Goal: Obtain resource: Download file/media

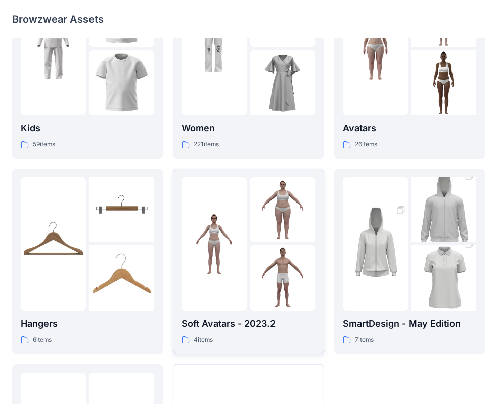
scroll to position [152, 0]
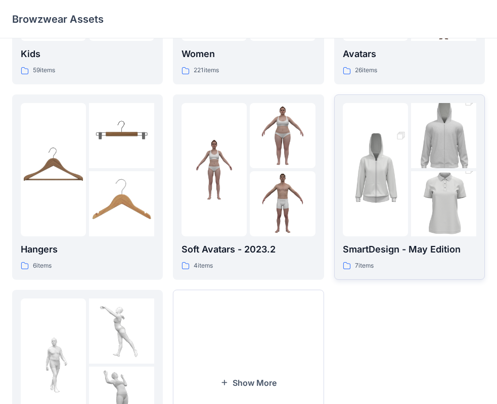
click at [379, 212] on img at bounding box center [375, 170] width 65 height 98
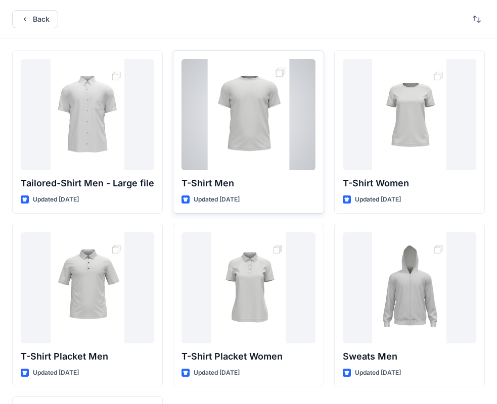
click at [280, 157] on div at bounding box center [248, 114] width 133 height 111
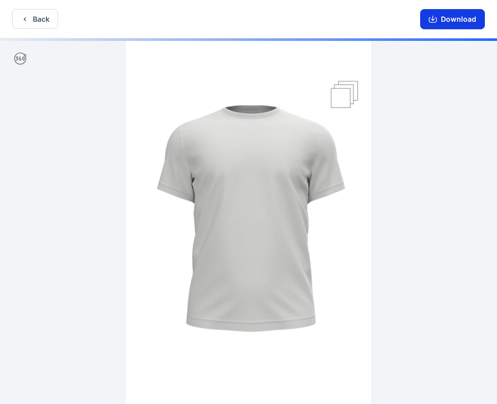
click at [445, 20] on button "Download" at bounding box center [452, 19] width 65 height 20
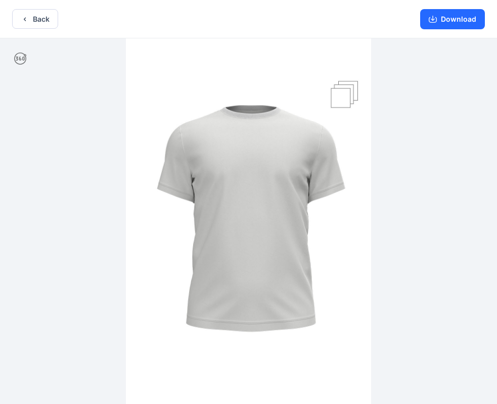
drag, startPoint x: 400, startPoint y: 276, endPoint x: 422, endPoint y: 210, distance: 69.7
click at [400, 276] on div at bounding box center [248, 222] width 497 height 368
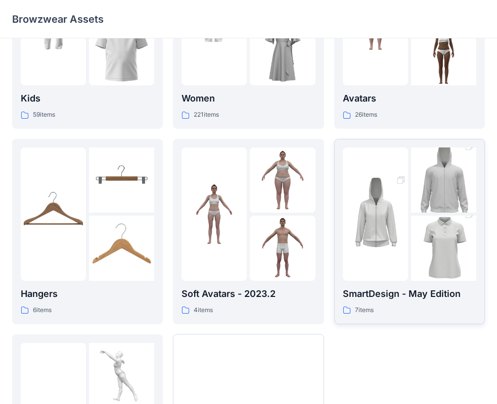
scroll to position [152, 0]
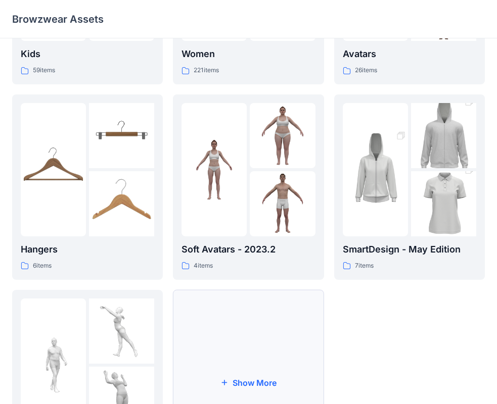
click at [244, 333] on button "Show More" at bounding box center [248, 383] width 151 height 186
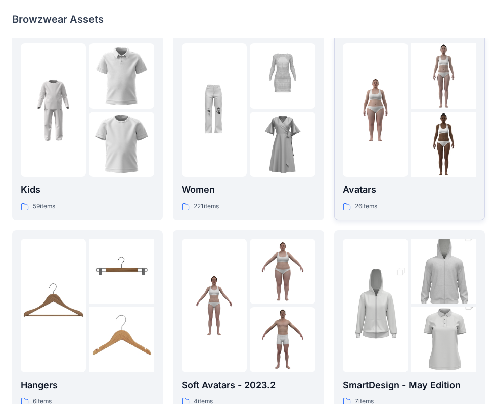
scroll to position [0, 0]
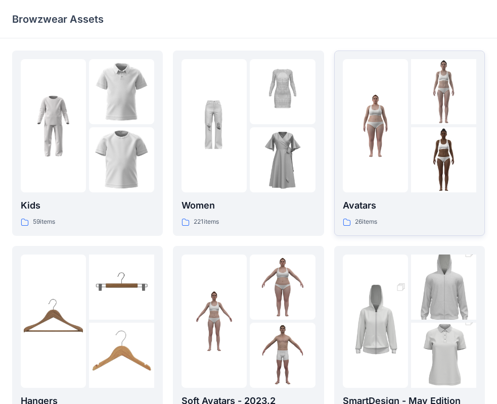
click at [434, 165] on img at bounding box center [443, 159] width 65 height 65
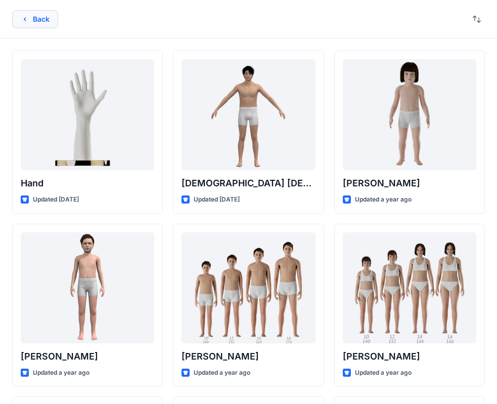
click at [34, 18] on button "Back" at bounding box center [35, 19] width 46 height 18
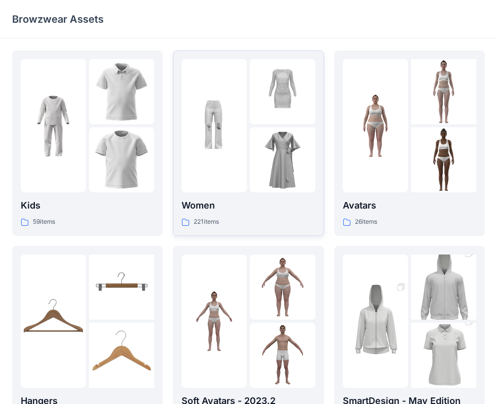
click at [229, 192] on div at bounding box center [214, 125] width 65 height 133
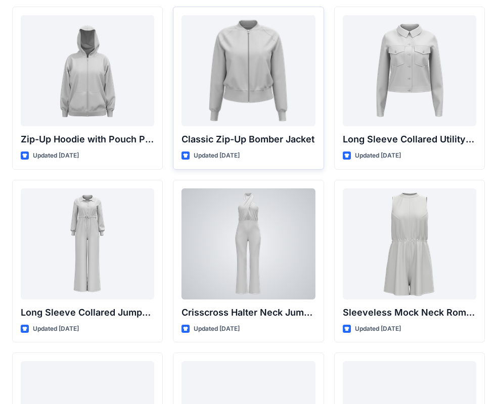
scroll to position [1965, 0]
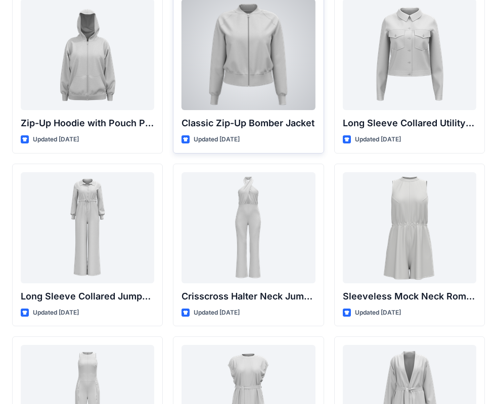
click at [236, 97] on div at bounding box center [248, 54] width 133 height 111
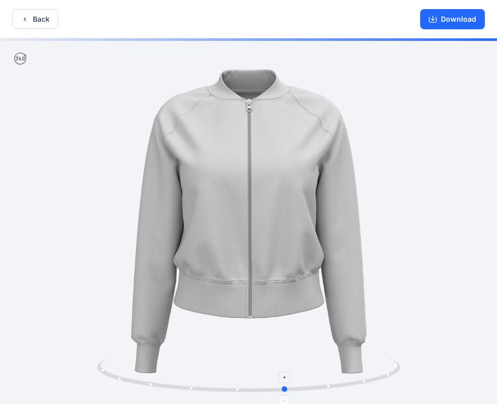
drag, startPoint x: 379, startPoint y: 376, endPoint x: 113, endPoint y: 390, distance: 266.3
click at [113, 390] on icon at bounding box center [250, 376] width 306 height 38
click at [45, 19] on button "Back" at bounding box center [35, 19] width 46 height 20
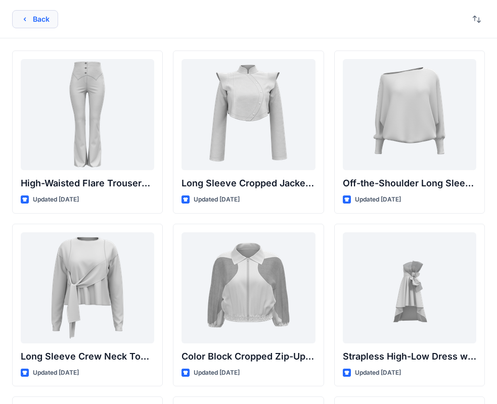
click at [38, 24] on button "Back" at bounding box center [35, 19] width 46 height 18
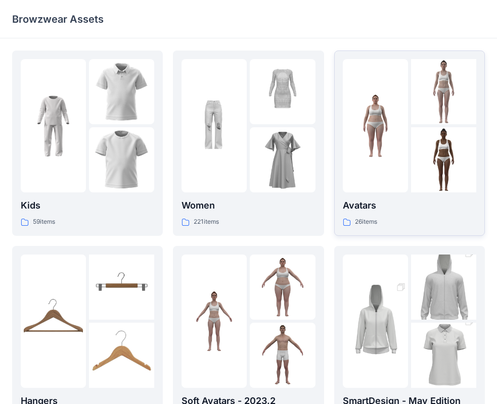
click at [385, 192] on div at bounding box center [375, 125] width 65 height 133
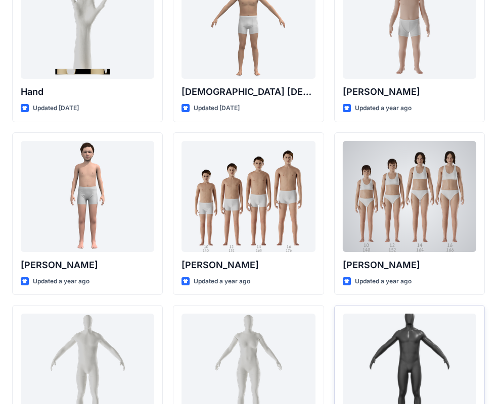
scroll to position [152, 0]
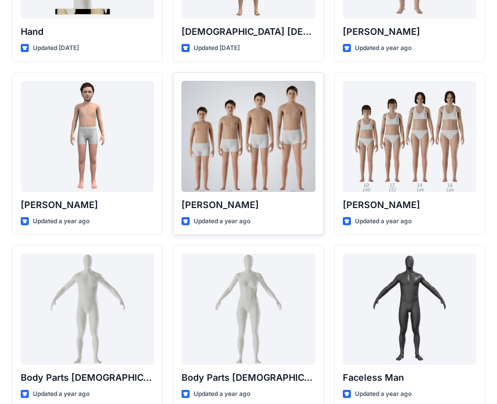
click at [256, 171] on div at bounding box center [248, 136] width 133 height 111
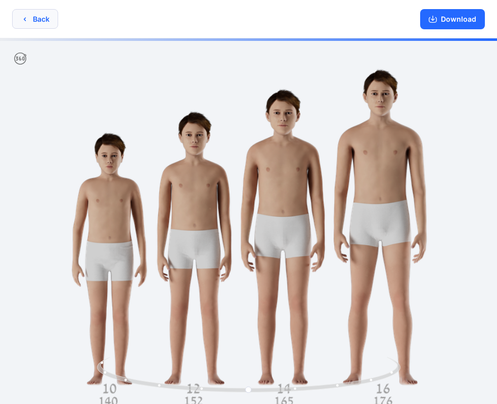
click at [52, 23] on button "Back" at bounding box center [35, 19] width 46 height 20
